Goal: Information Seeking & Learning: Understand process/instructions

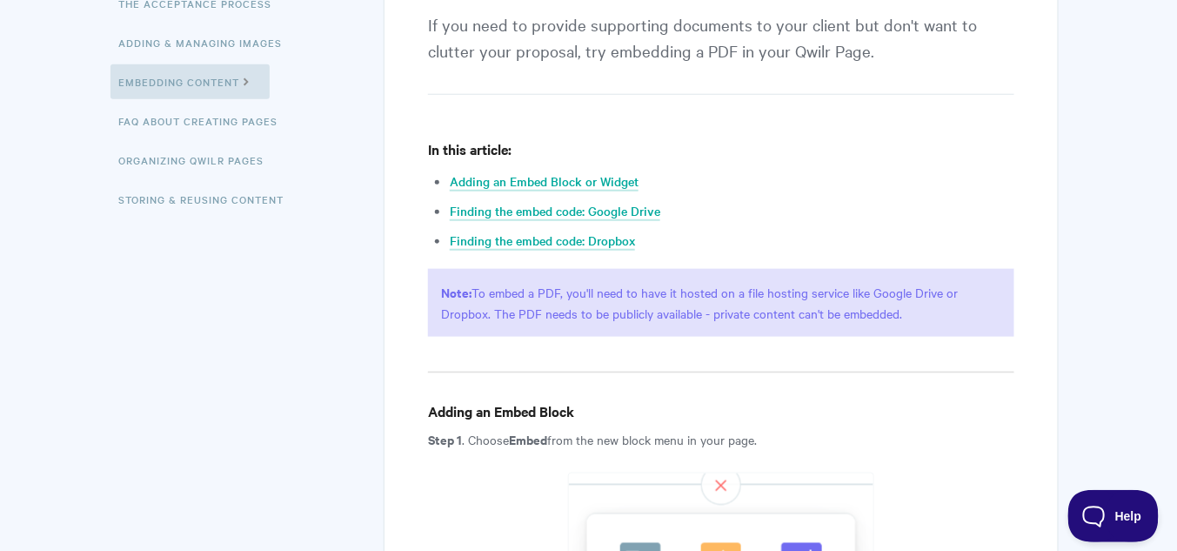
scroll to position [487, 0]
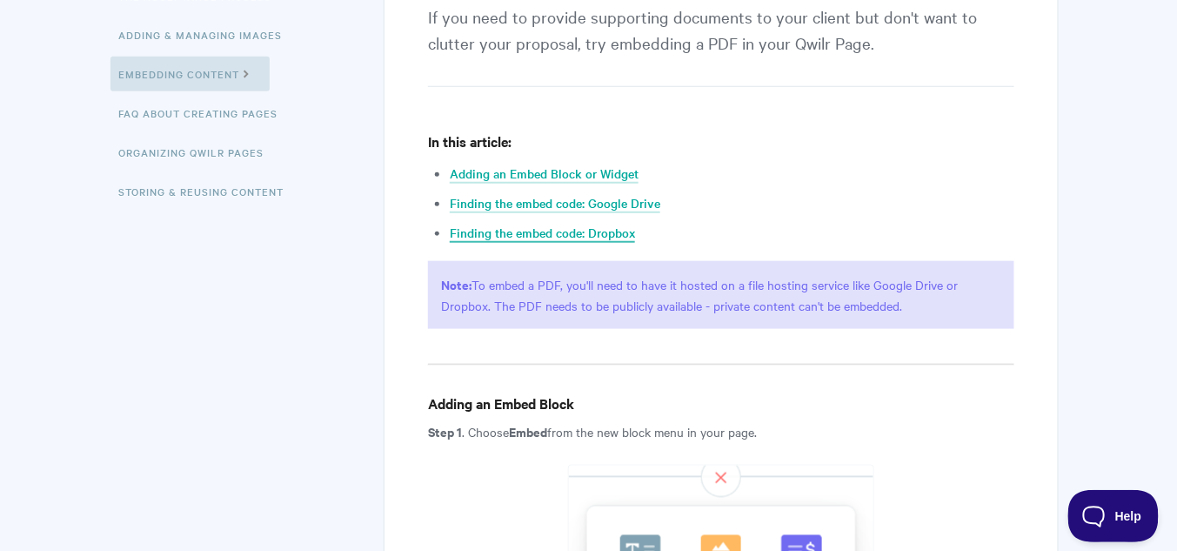
click at [554, 224] on link "Finding the embed code: Dropbox" at bounding box center [542, 233] width 185 height 19
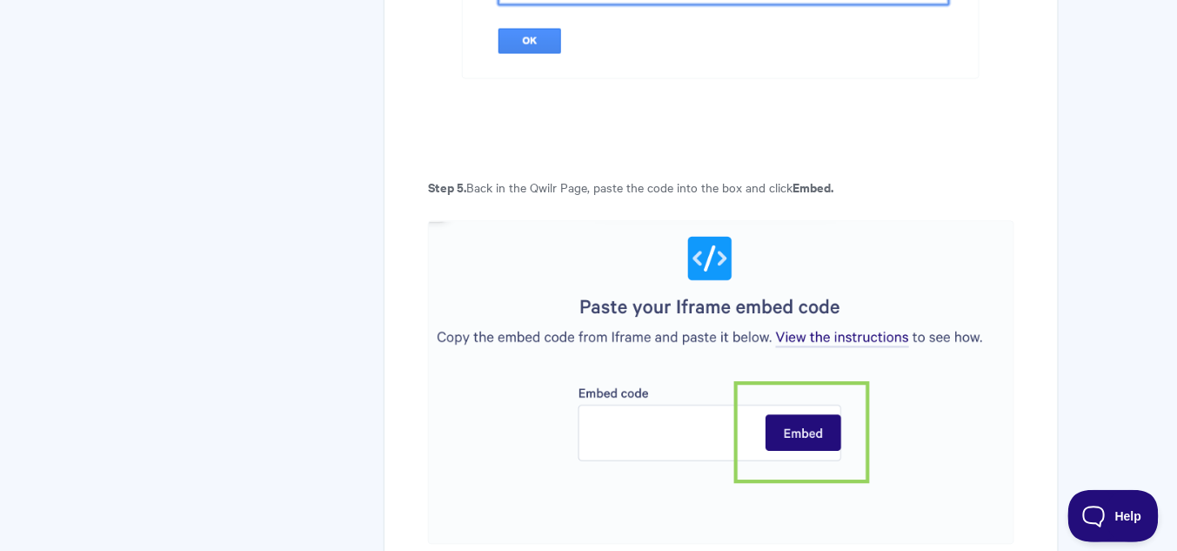
scroll to position [4826, 0]
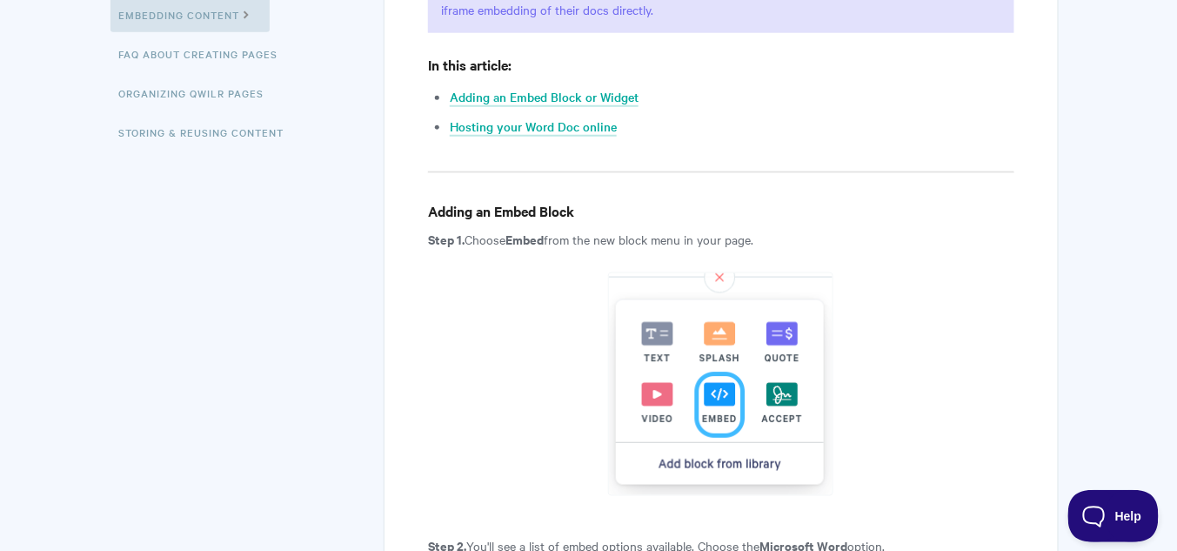
scroll to position [487, 0]
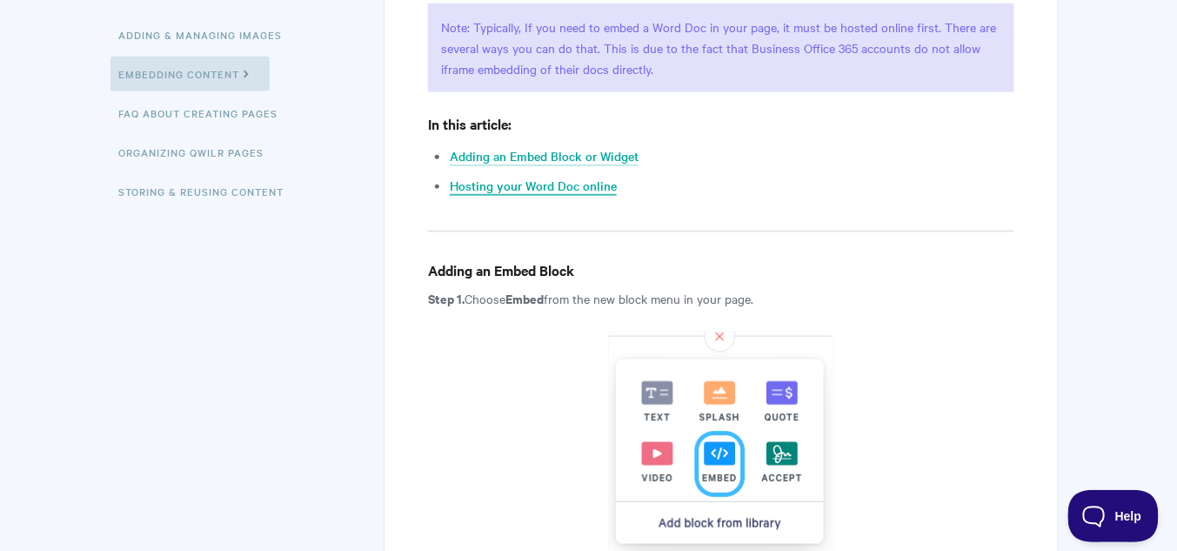
click at [508, 183] on link "Hosting your Word Doc online" at bounding box center [533, 186] width 167 height 19
click at [473, 181] on link "Hosting your Word Doc online" at bounding box center [533, 186] width 167 height 19
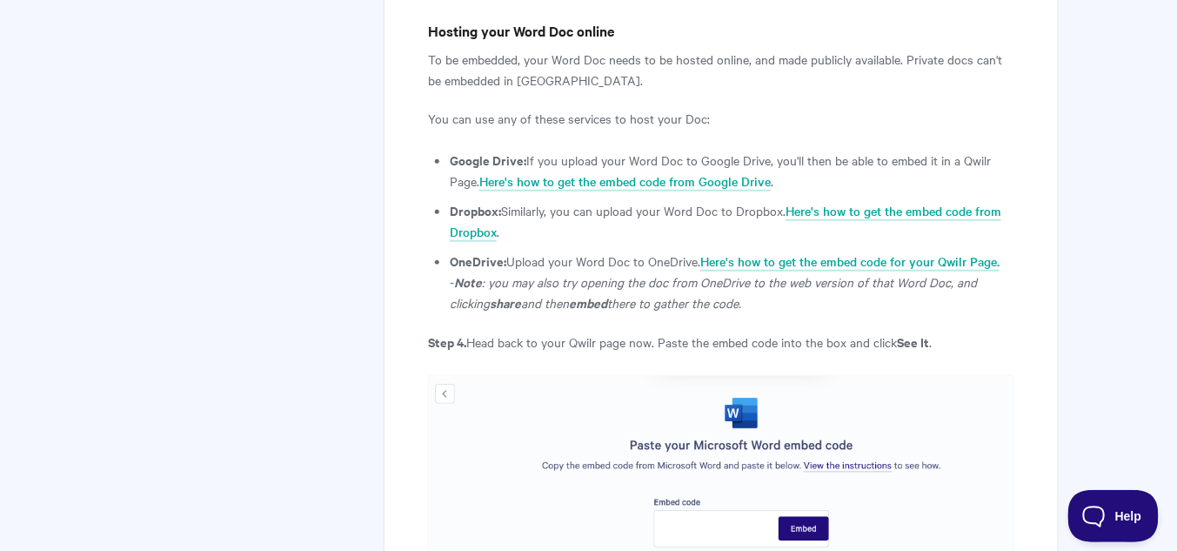
scroll to position [2082, 0]
